Goal: Task Accomplishment & Management: Manage account settings

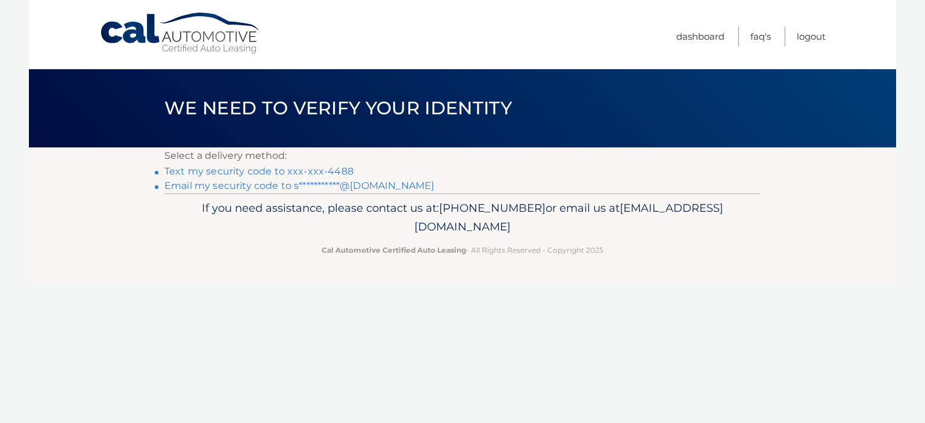
click at [206, 173] on link "Text my security code to xxx-xxx-4488" at bounding box center [258, 171] width 189 height 11
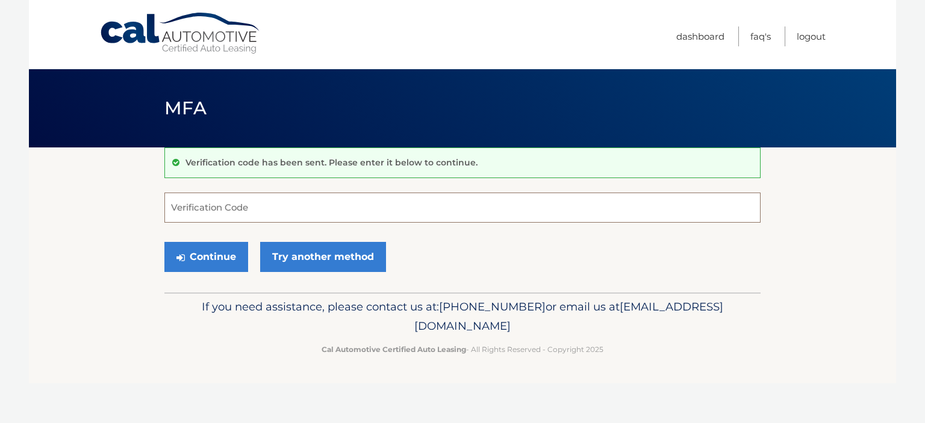
click at [209, 207] on input "Verification Code" at bounding box center [462, 208] width 596 height 30
type input "977448"
click at [204, 250] on button "Continue" at bounding box center [206, 257] width 84 height 30
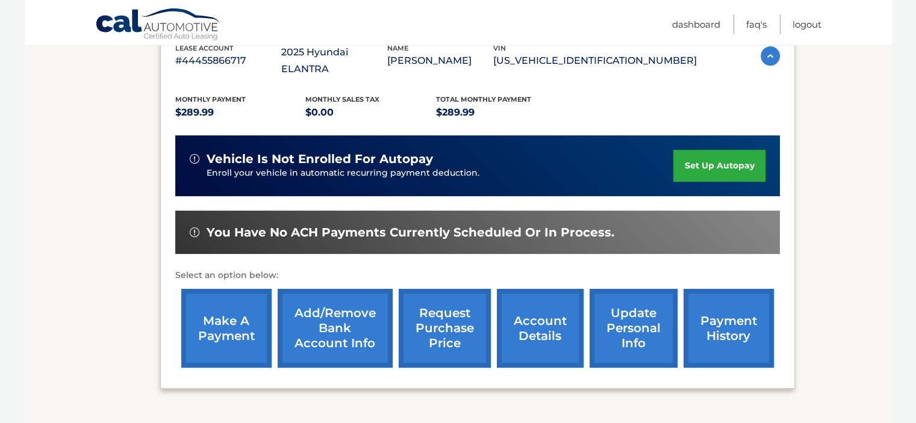
scroll to position [241, 0]
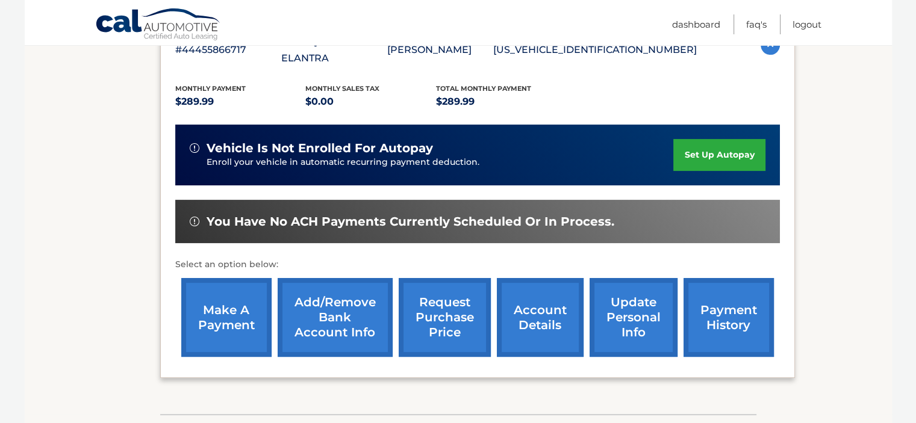
click at [713, 140] on link "set up autopay" at bounding box center [719, 155] width 92 height 32
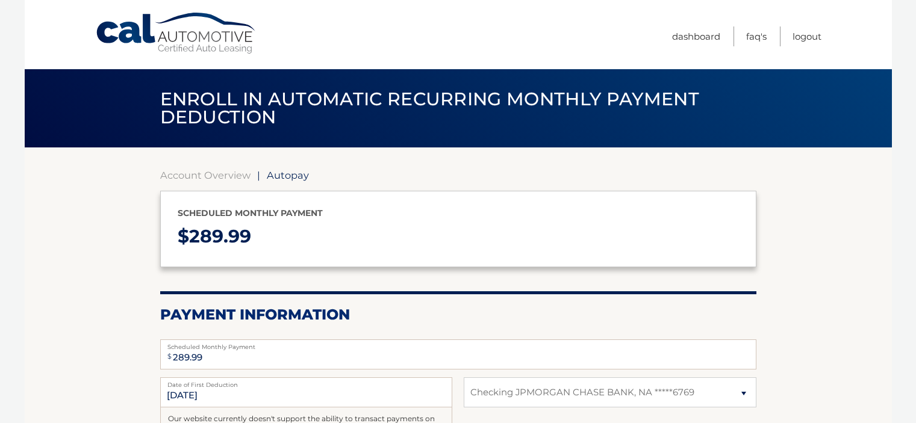
select select "ZDBmYTA0NTctNDA4NS00ZWY4LThkY2MtYjk2Yzg0MmM4ODRi"
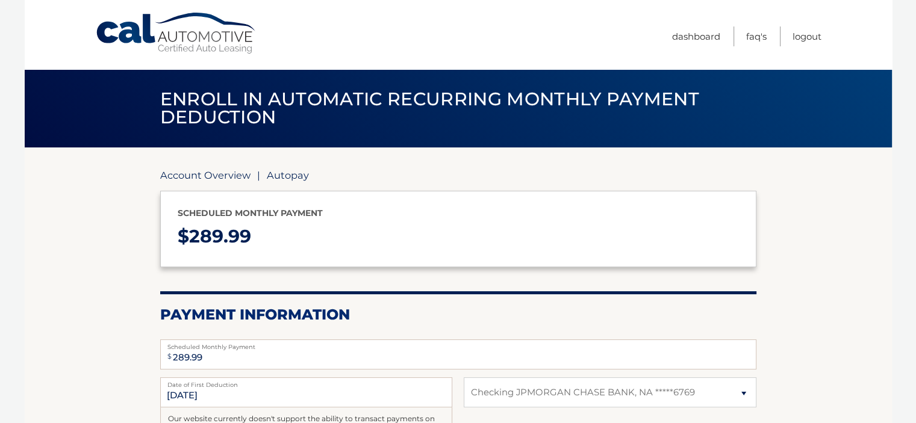
click at [188, 172] on link "Account Overview" at bounding box center [205, 175] width 90 height 12
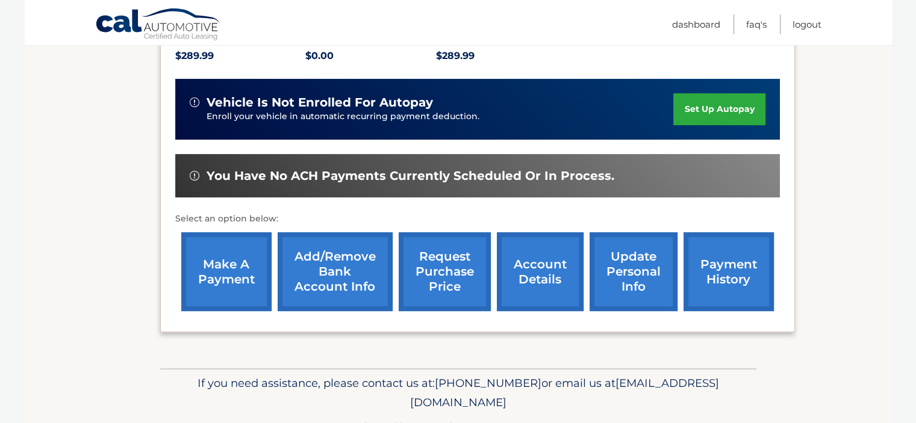
scroll to position [301, 0]
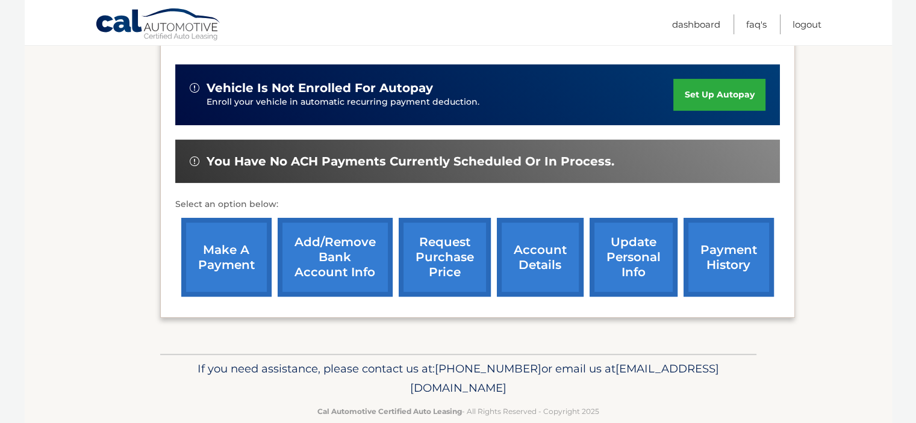
click at [176, 222] on div "make a payment Add/Remove bank account info request purchase price account deta…" at bounding box center [477, 257] width 604 height 91
click at [217, 240] on link "make a payment" at bounding box center [226, 257] width 90 height 79
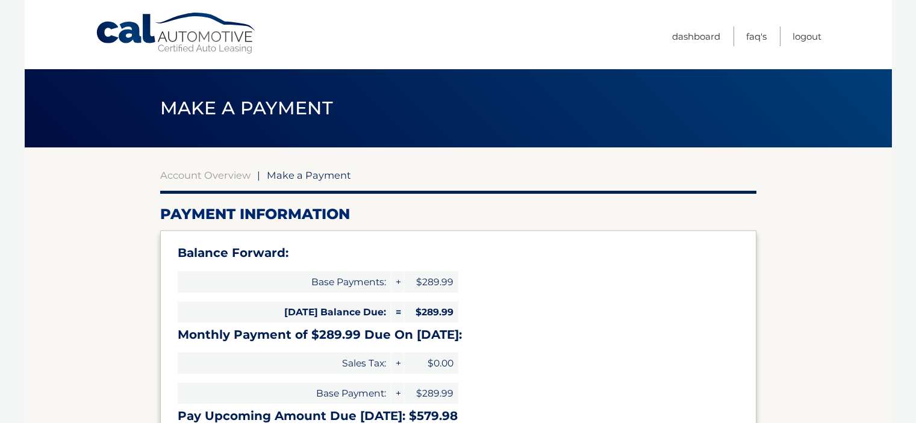
select select "ZDBmYTA0NTctNDA4NS00ZWY4LThkY2MtYjk2Yzg0MmM4ODRi"
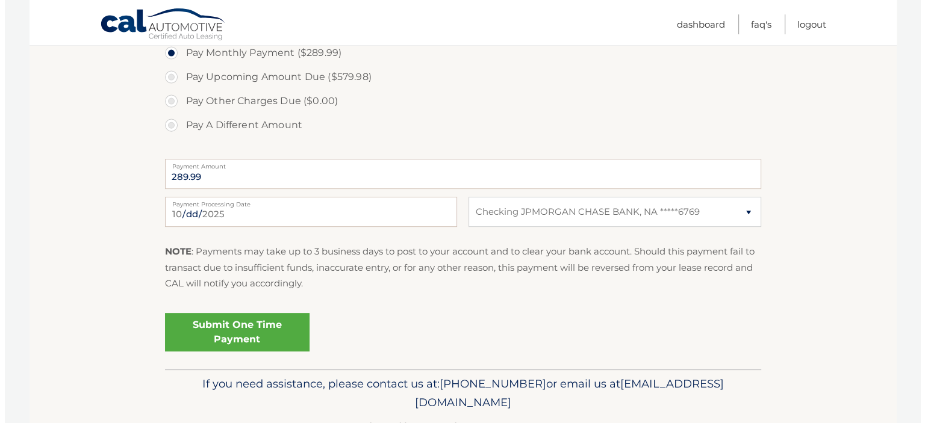
scroll to position [482, 0]
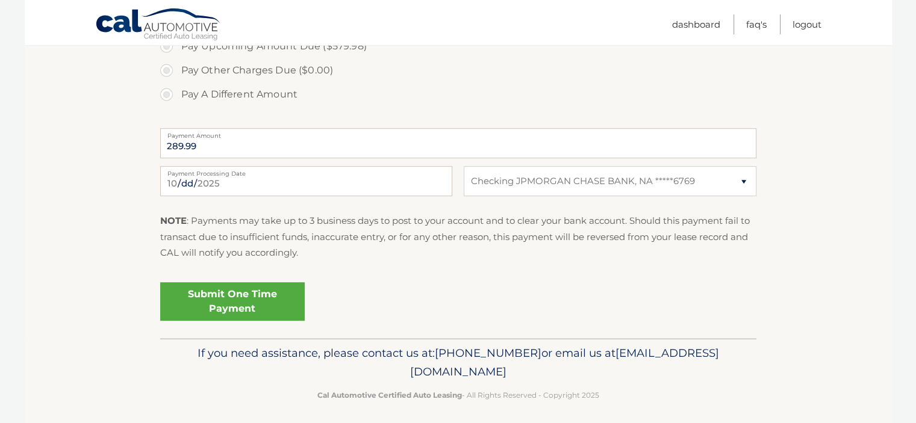
click at [235, 307] on link "Submit One Time Payment" at bounding box center [232, 301] width 144 height 39
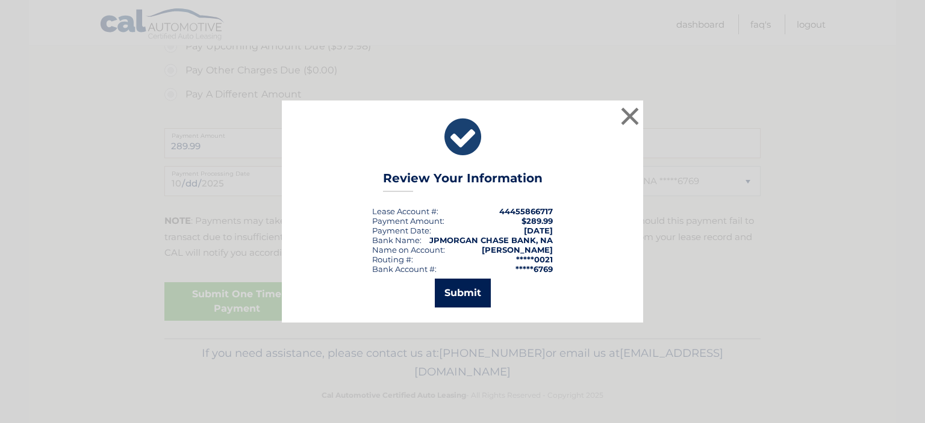
click at [468, 296] on button "Submit" at bounding box center [463, 293] width 56 height 29
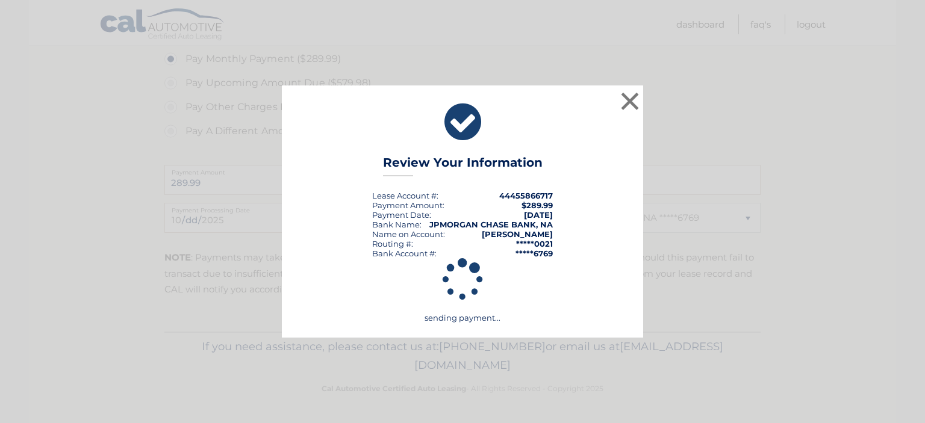
scroll to position [444, 0]
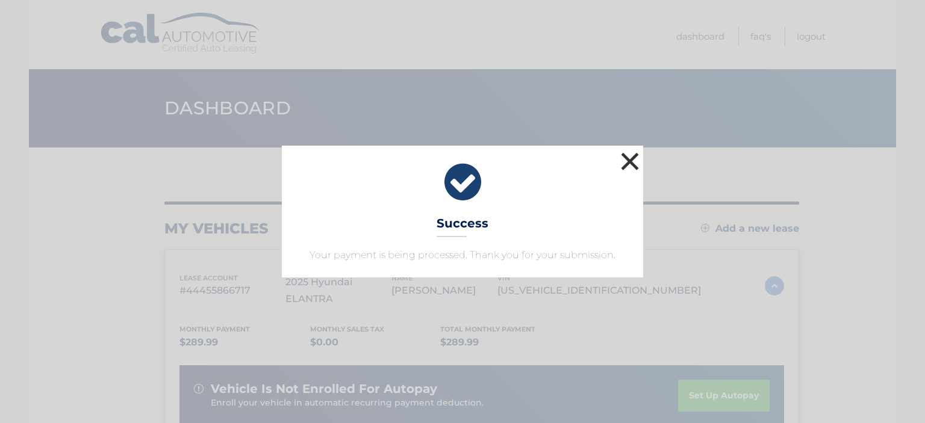
click at [635, 164] on button "×" at bounding box center [630, 161] width 24 height 24
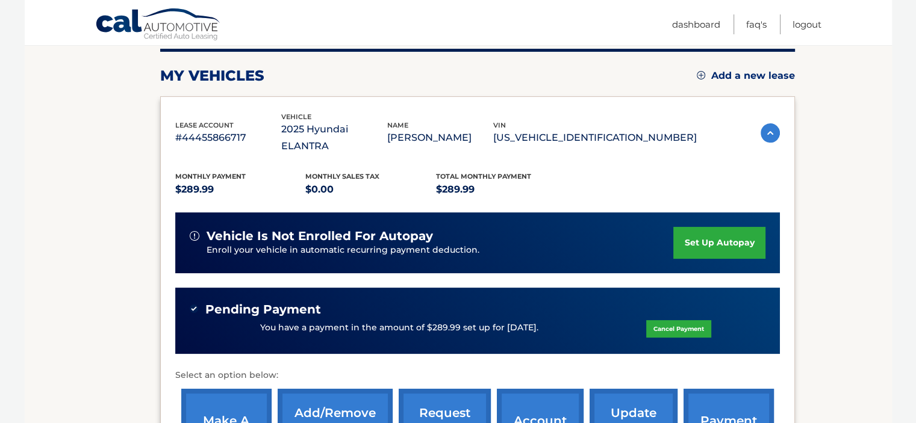
scroll to position [181, 0]
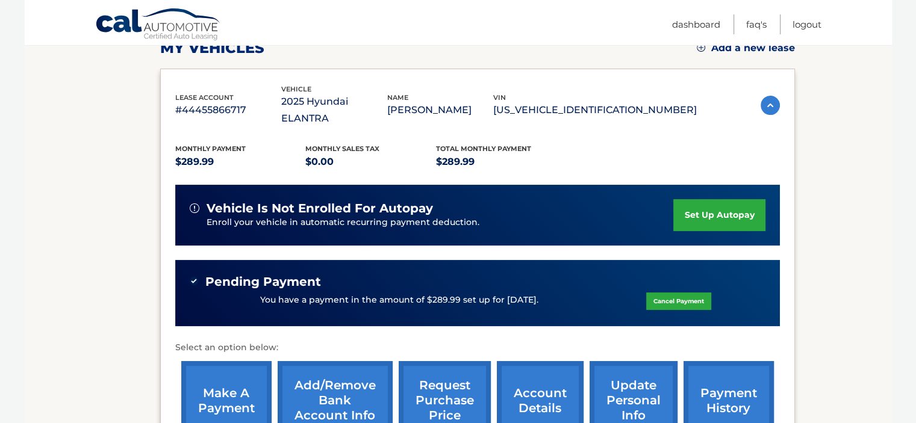
click at [701, 389] on link "payment history" at bounding box center [728, 400] width 90 height 79
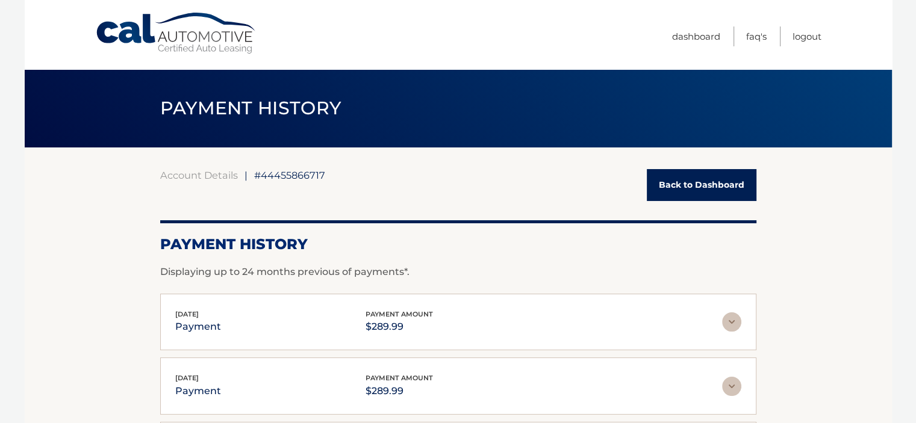
click at [678, 182] on link "Back to Dashboard" at bounding box center [702, 185] width 110 height 32
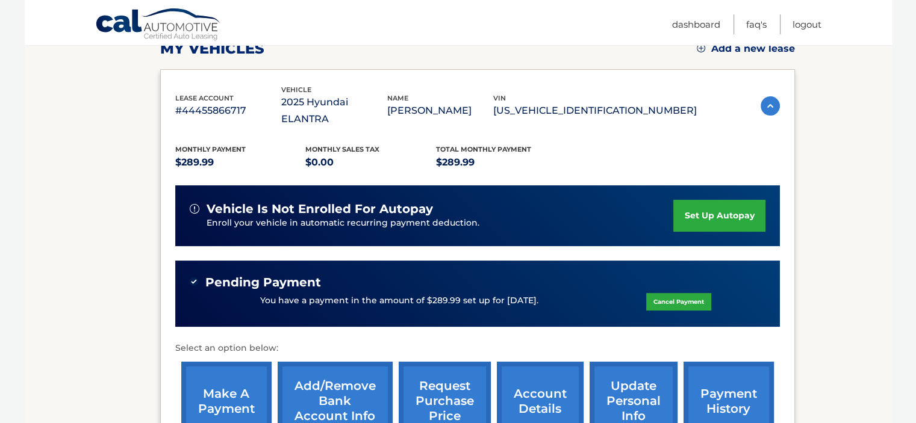
scroll to position [181, 0]
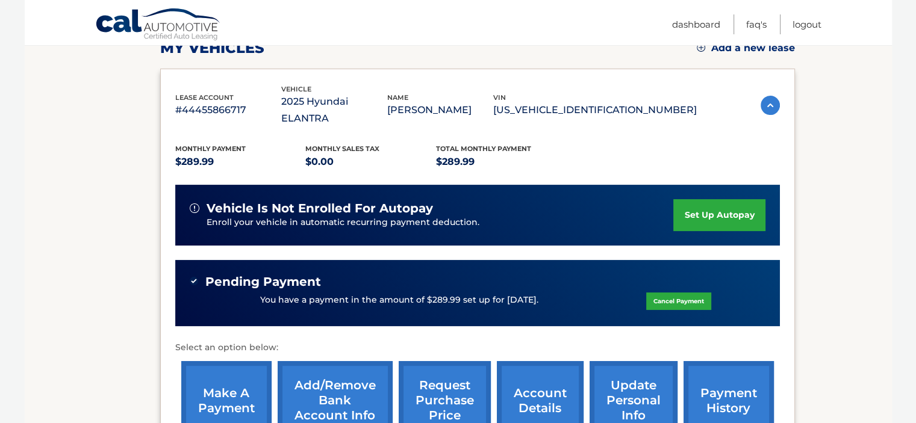
click at [541, 398] on link "account details" at bounding box center [540, 400] width 87 height 79
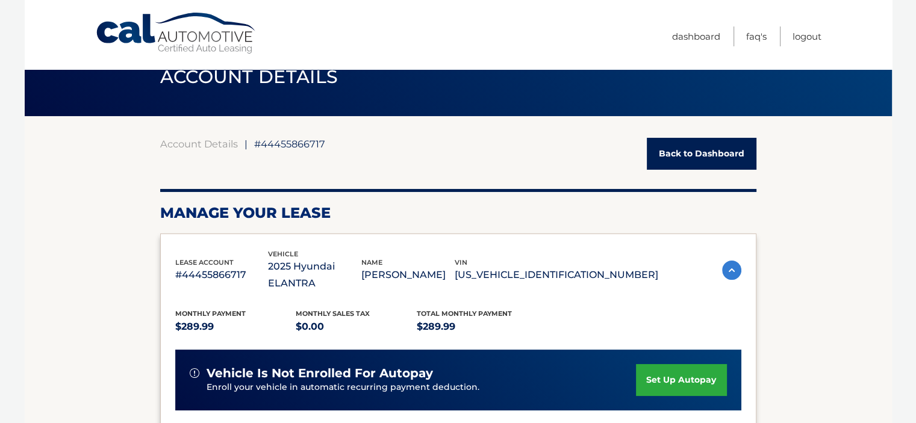
scroll to position [60, 0]
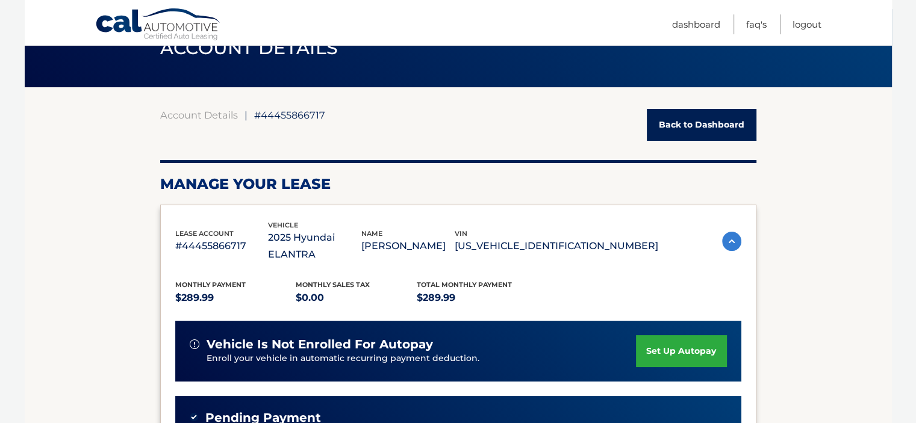
click at [727, 124] on link "Back to Dashboard" at bounding box center [702, 125] width 110 height 32
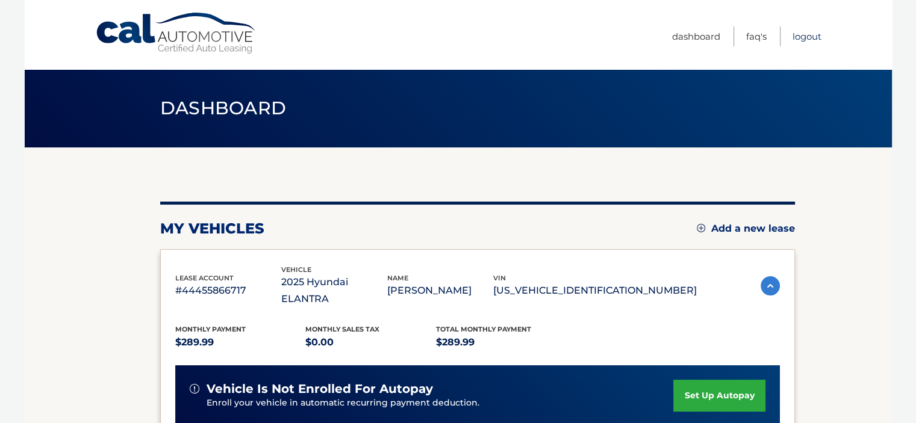
click at [809, 37] on link "Logout" at bounding box center [806, 36] width 29 height 20
